Goal: Transaction & Acquisition: Purchase product/service

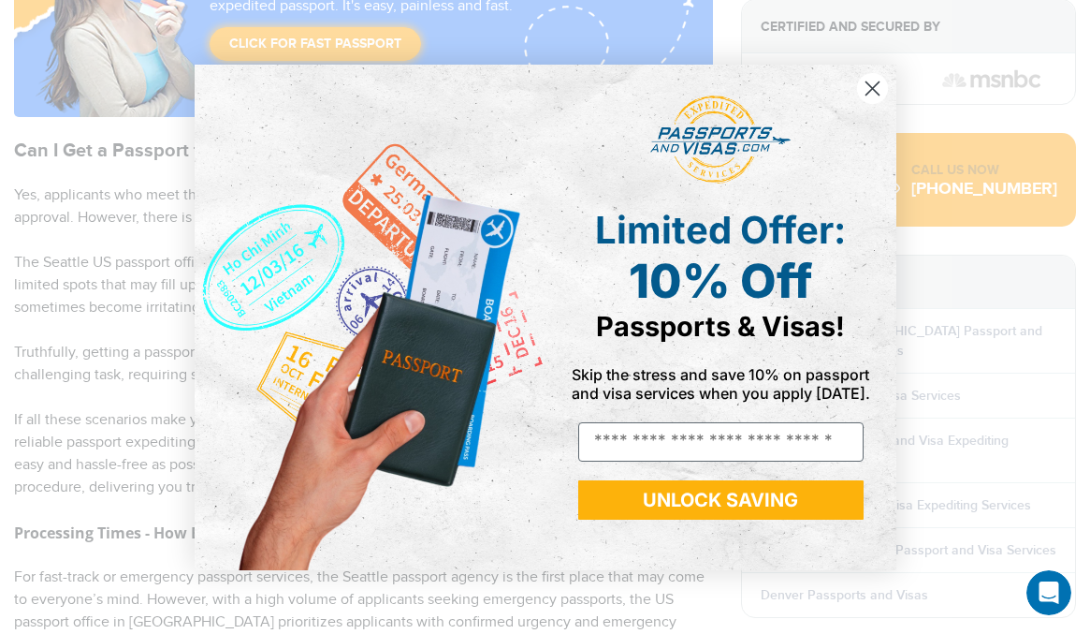
click at [873, 90] on icon "Close dialog" at bounding box center [872, 87] width 13 height 13
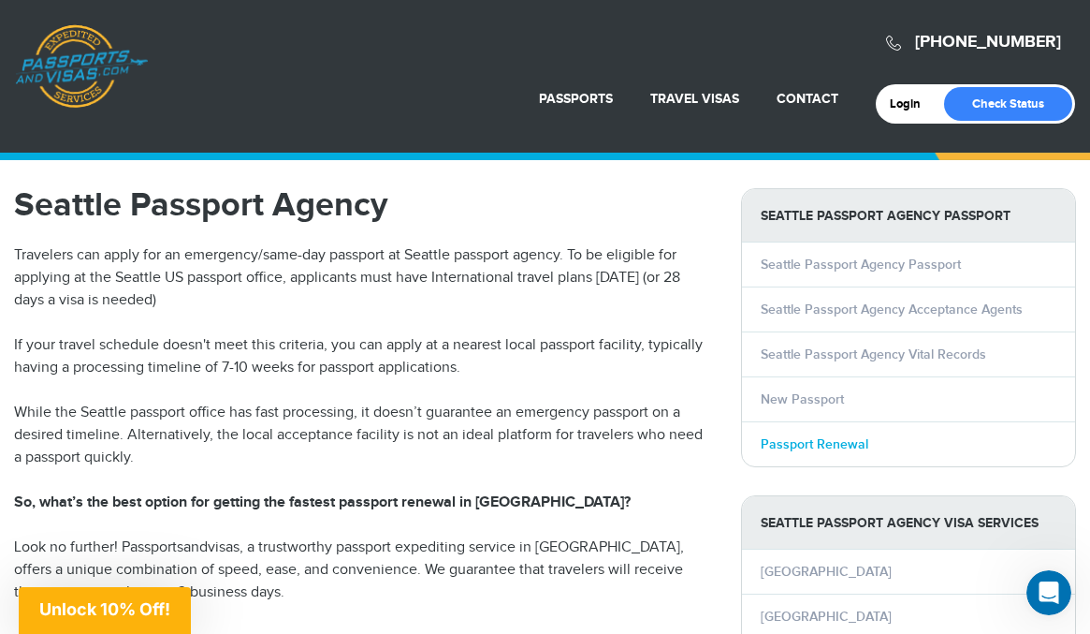
click at [784, 445] on link "Passport Renewal" at bounding box center [815, 444] width 108 height 16
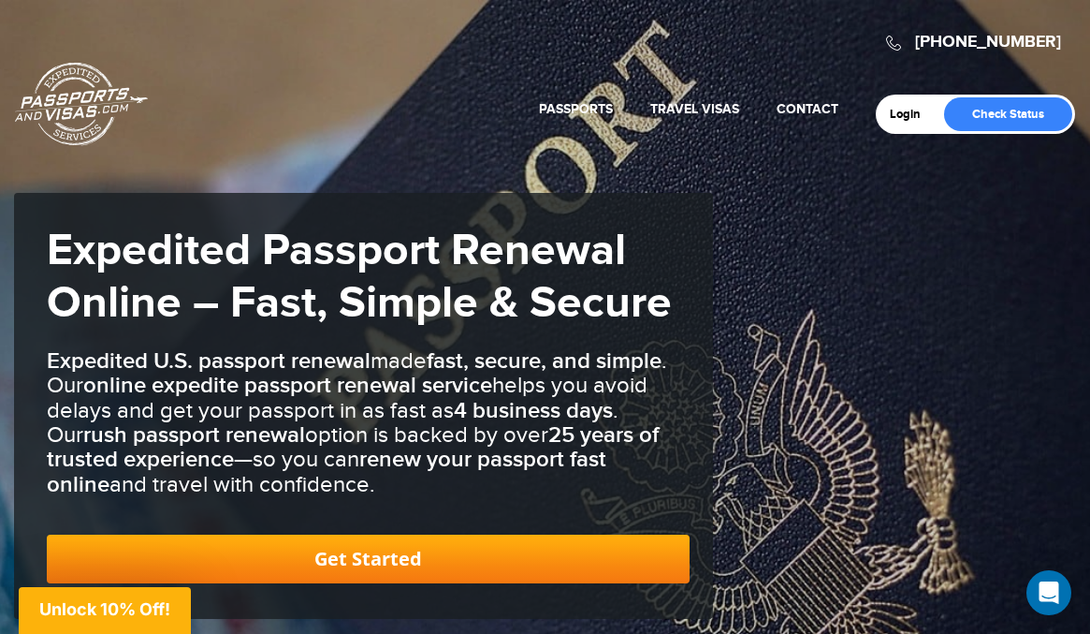
click at [412, 548] on link "Get Started" at bounding box center [368, 558] width 643 height 49
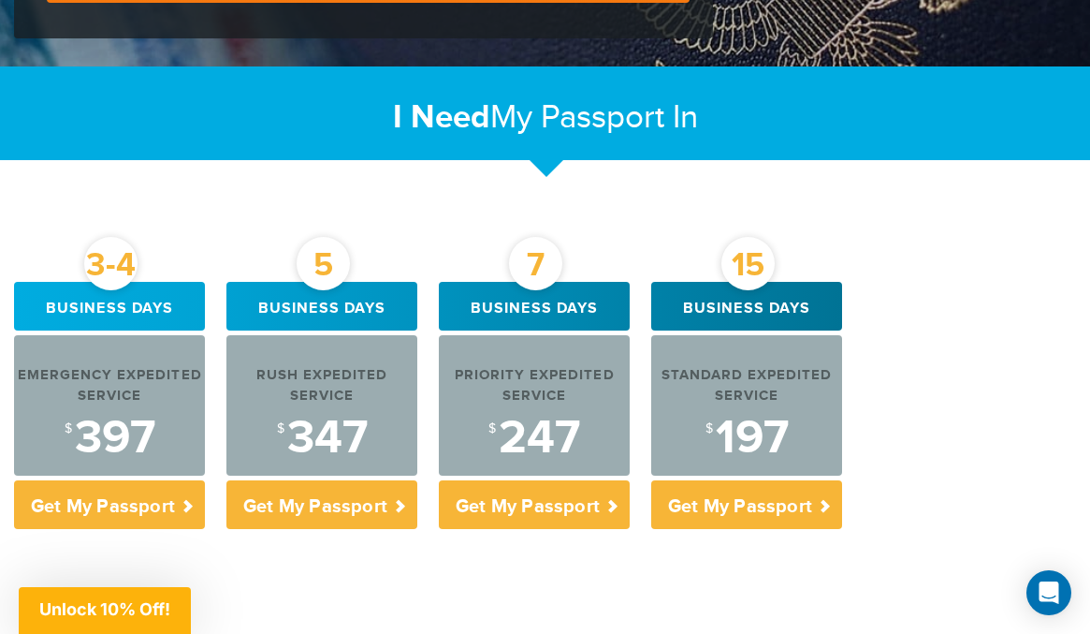
scroll to position [637, 0]
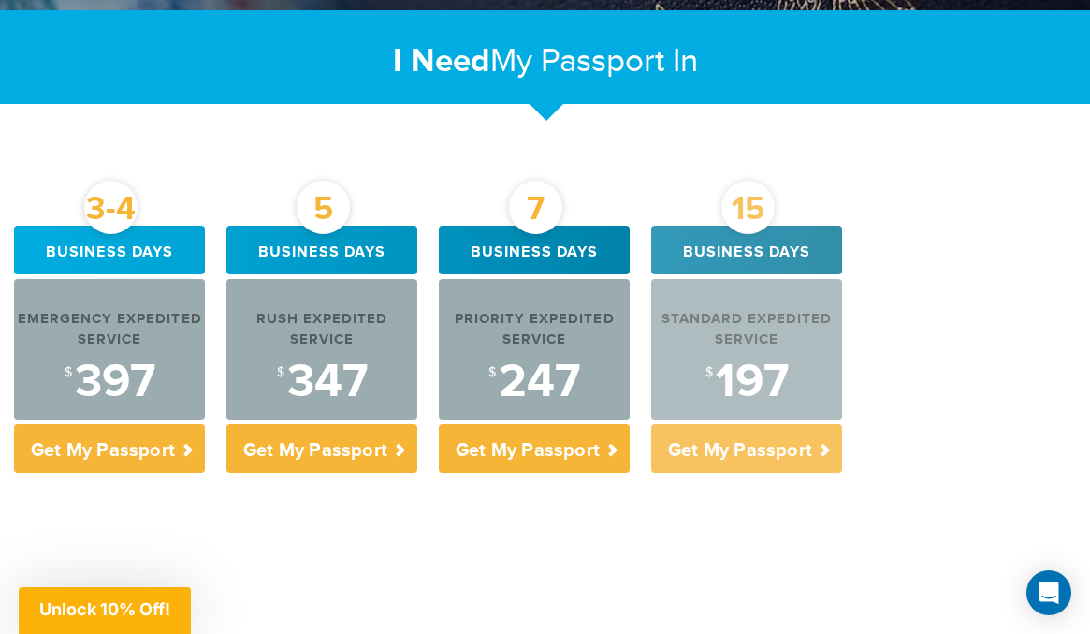
click at [754, 359] on div "$ 197" at bounding box center [746, 382] width 191 height 47
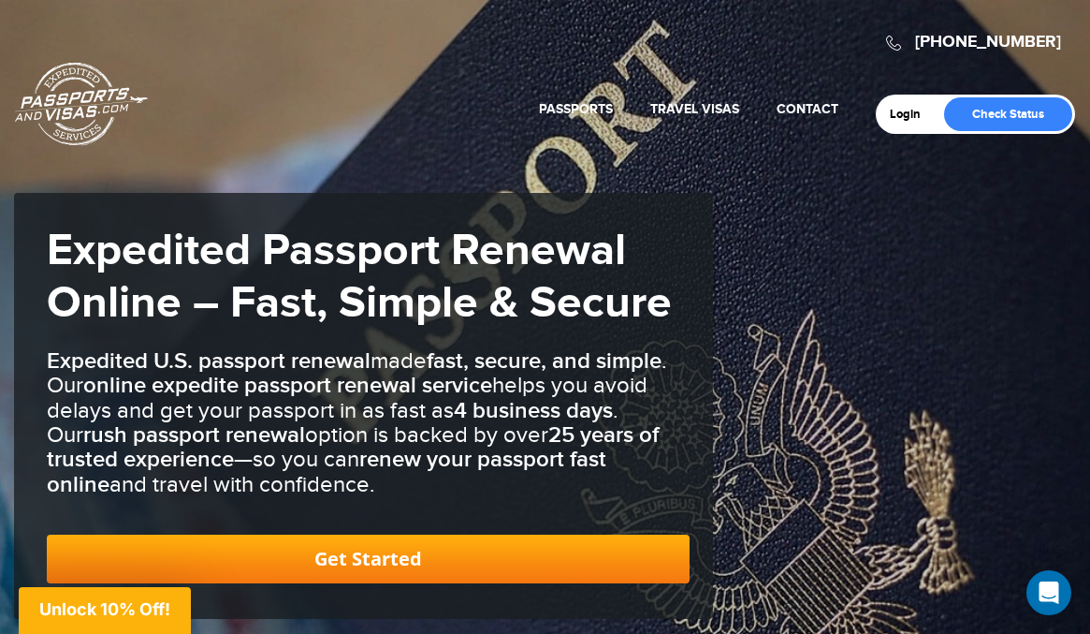
click at [154, 604] on span "Unlock 10% Off!" at bounding box center [104, 609] width 131 height 20
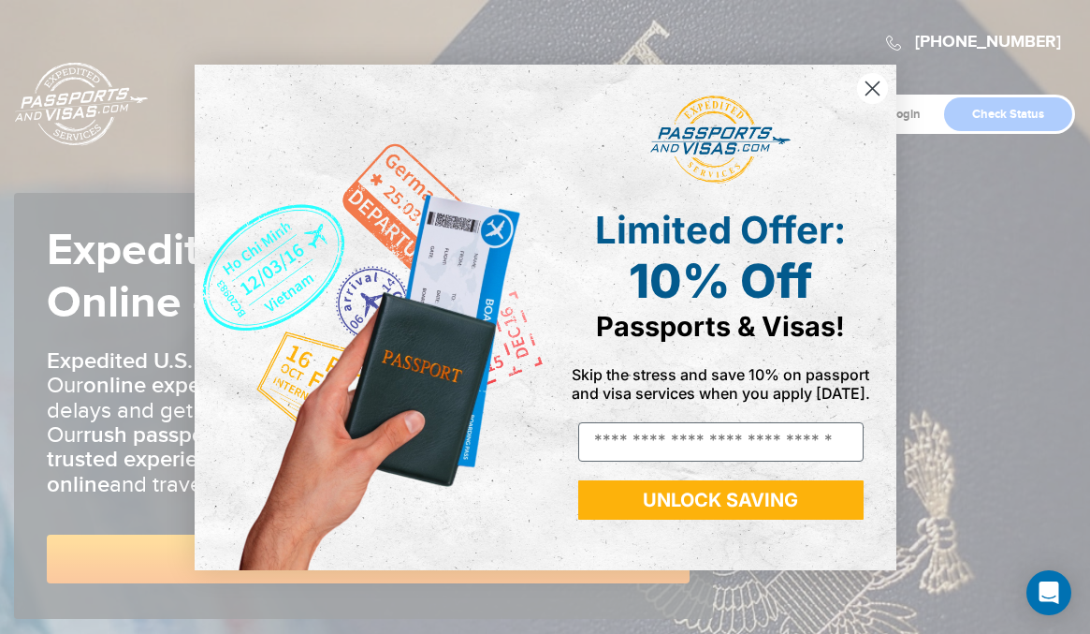
type input "**********"
click at [724, 497] on button "UNLOCK SAVING" at bounding box center [720, 499] width 285 height 39
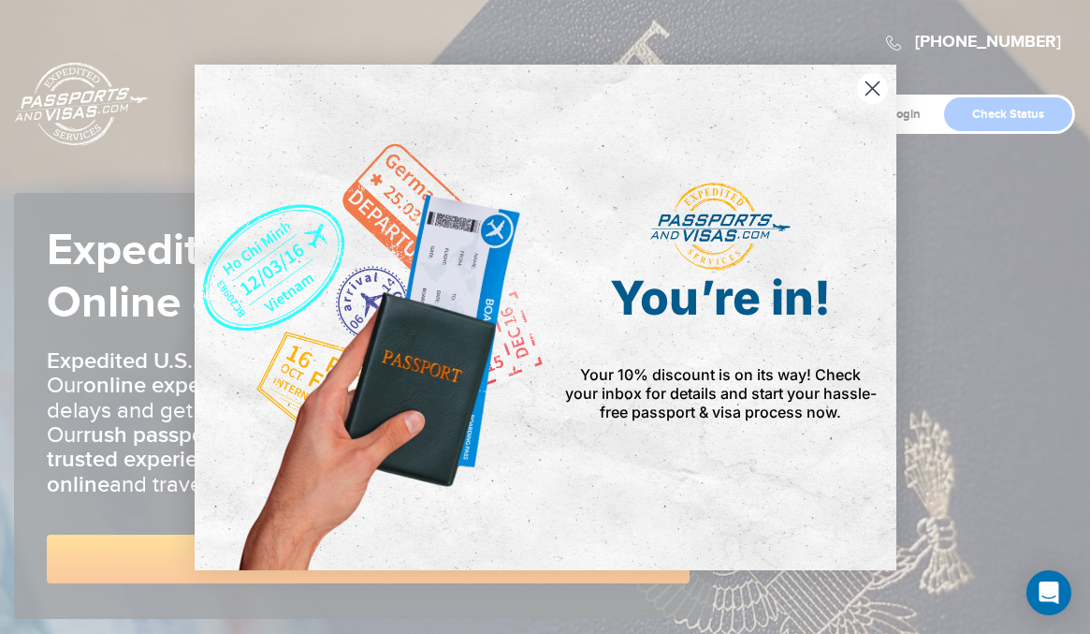
click at [874, 85] on icon "Close dialog" at bounding box center [872, 87] width 13 height 13
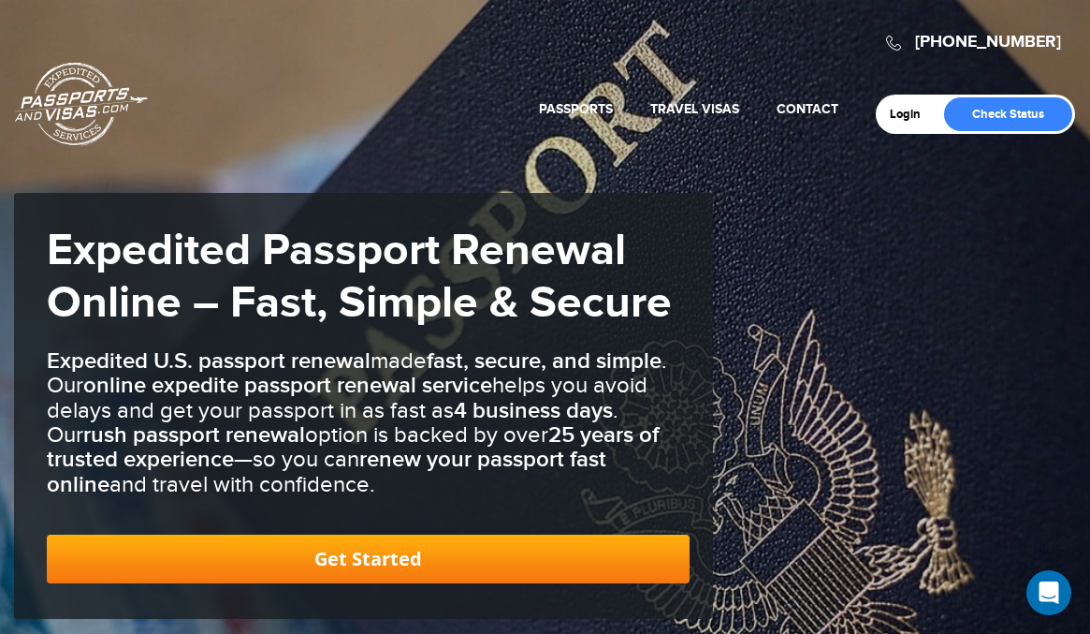
click at [563, 557] on link "Get Started" at bounding box center [368, 558] width 643 height 49
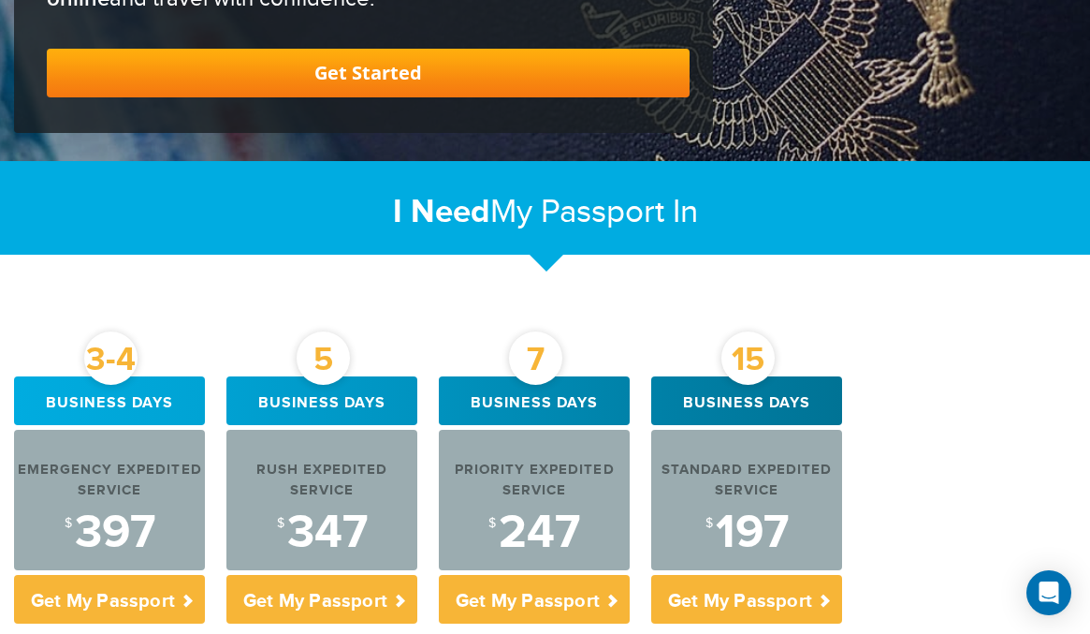
scroll to position [503, 0]
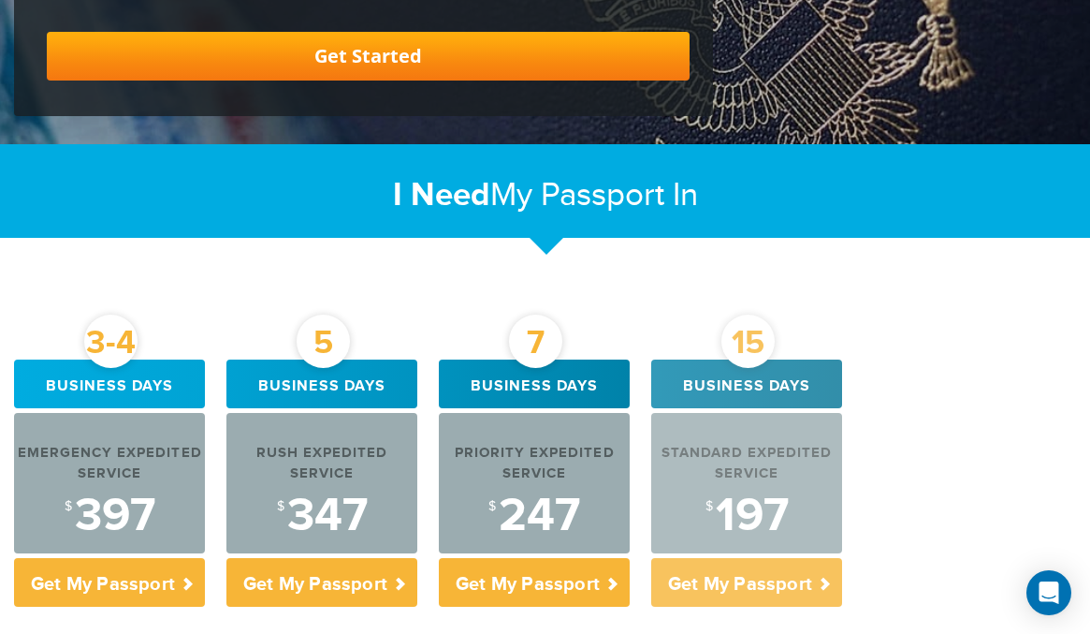
click at [722, 522] on div "$ 197" at bounding box center [746, 515] width 191 height 47
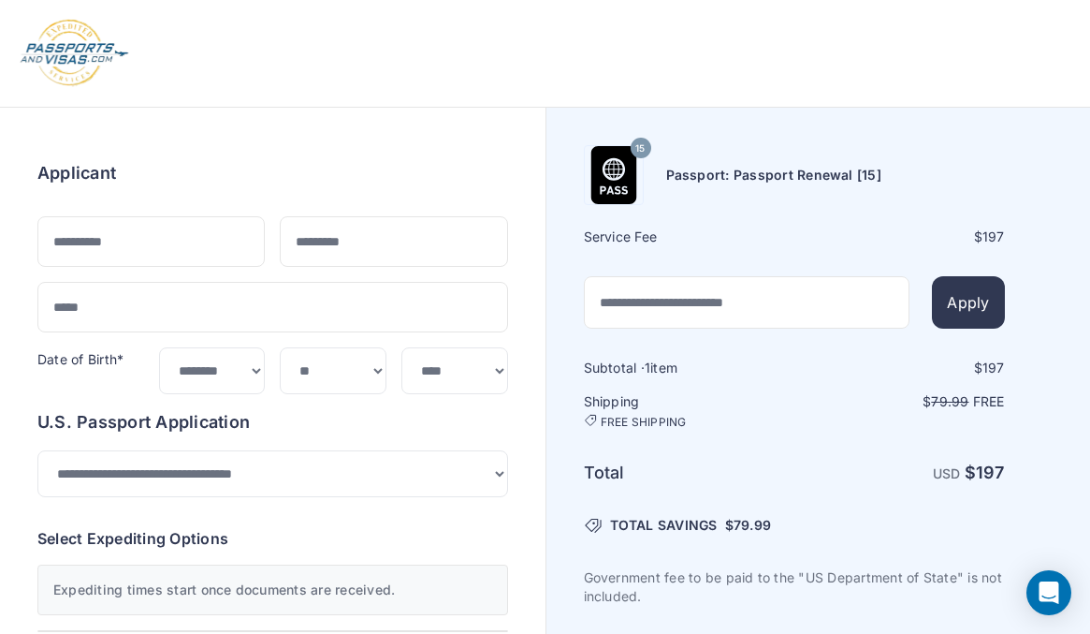
select select "**"
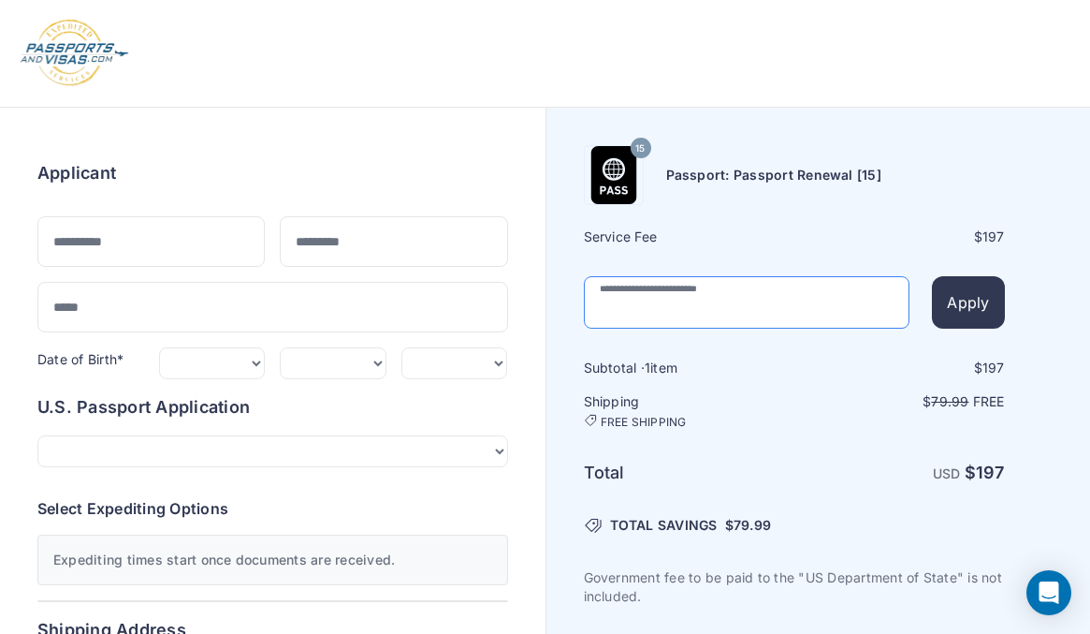
click at [648, 306] on input "text" at bounding box center [747, 302] width 327 height 52
type input "********"
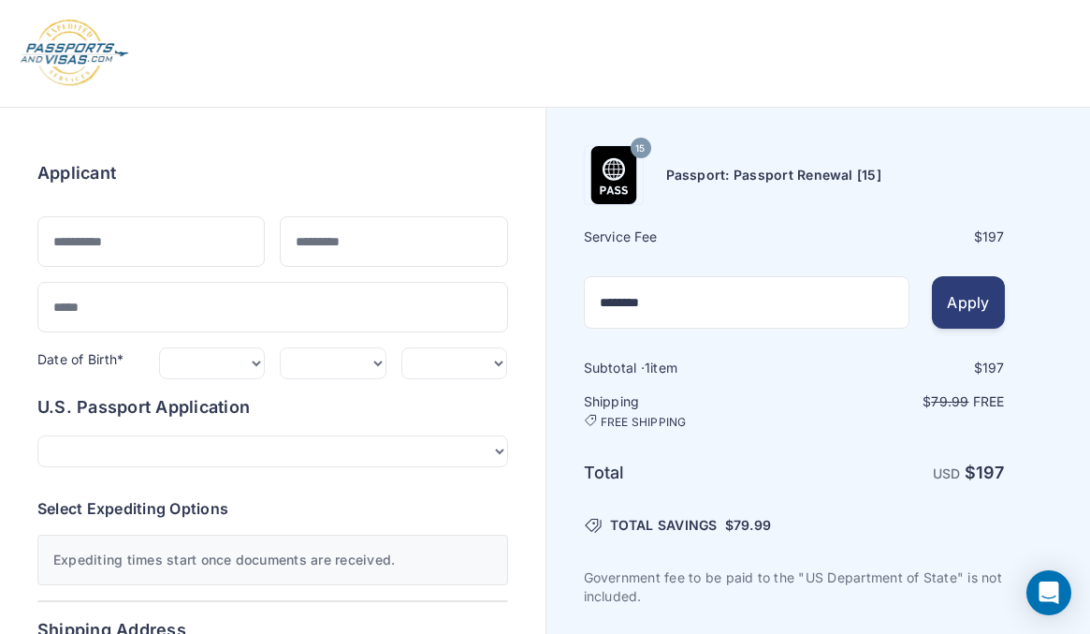
click at [974, 308] on button "Apply" at bounding box center [968, 302] width 72 height 52
